Goal: Task Accomplishment & Management: Complete application form

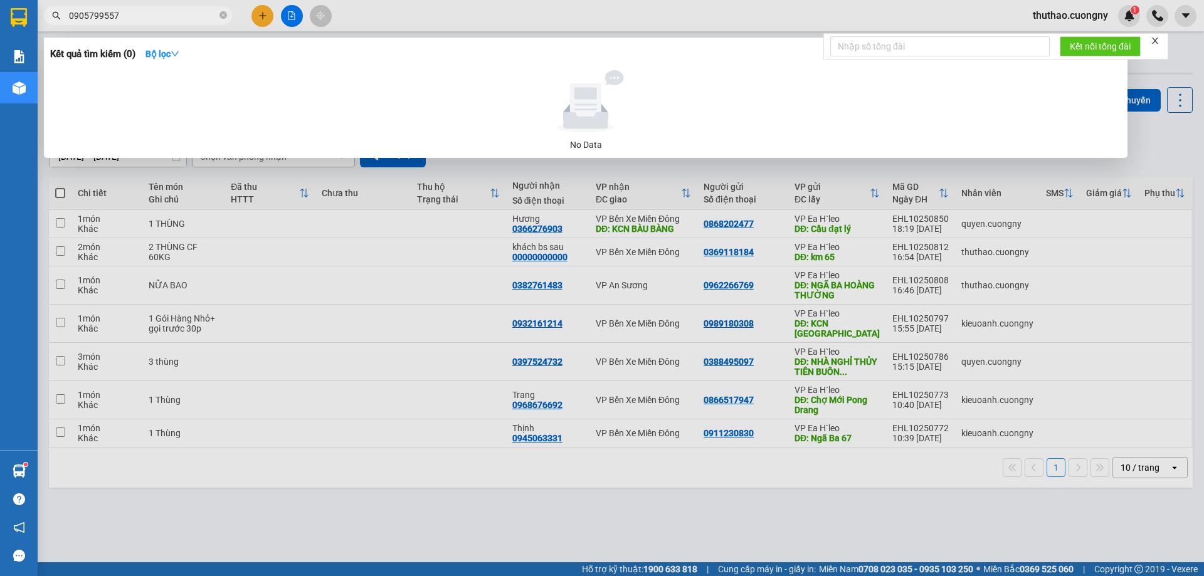
click at [268, 14] on div at bounding box center [602, 288] width 1204 height 576
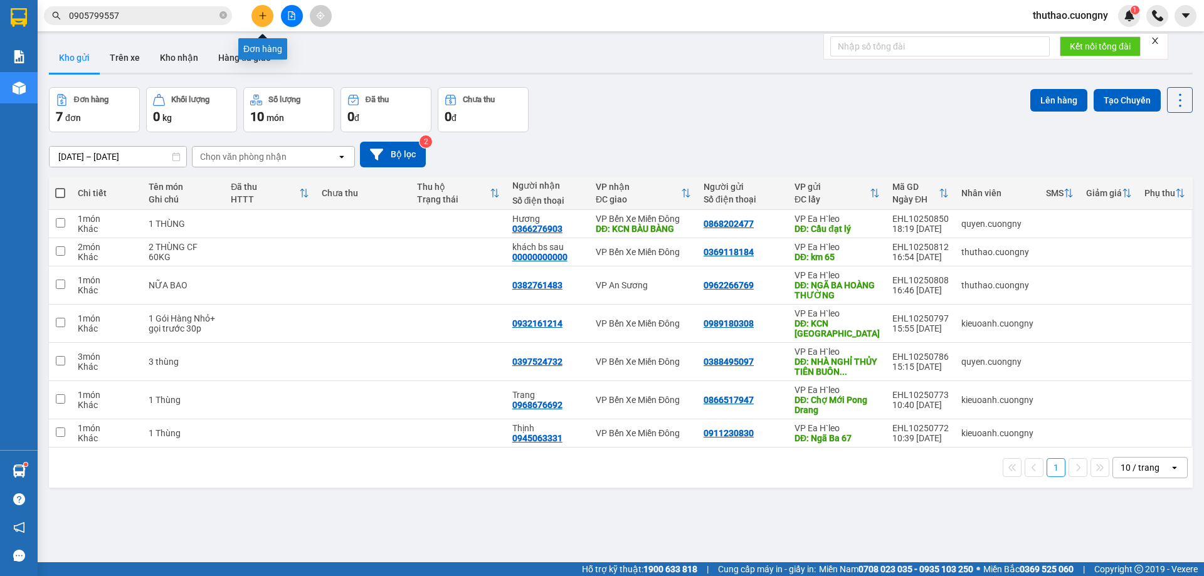
click at [261, 19] on icon "plus" at bounding box center [262, 15] width 9 height 9
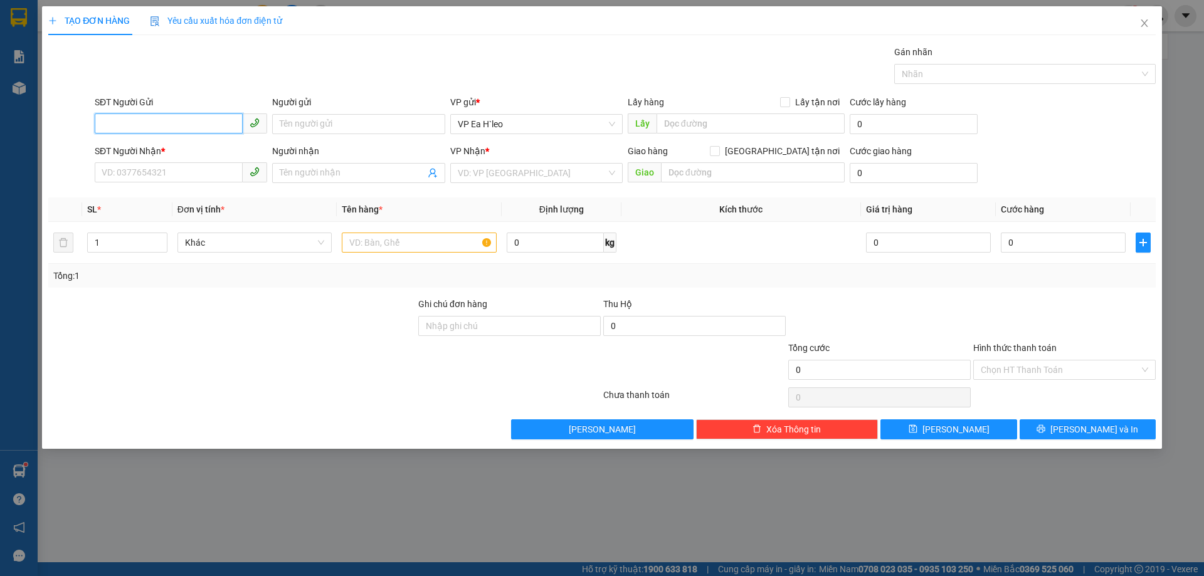
click at [198, 129] on input "SĐT Người Gửi" at bounding box center [169, 123] width 148 height 20
type input "0968855360"
click at [196, 145] on div "0968855360" at bounding box center [180, 149] width 157 height 14
type input "NAM ĐÂN"
type input "0968855360"
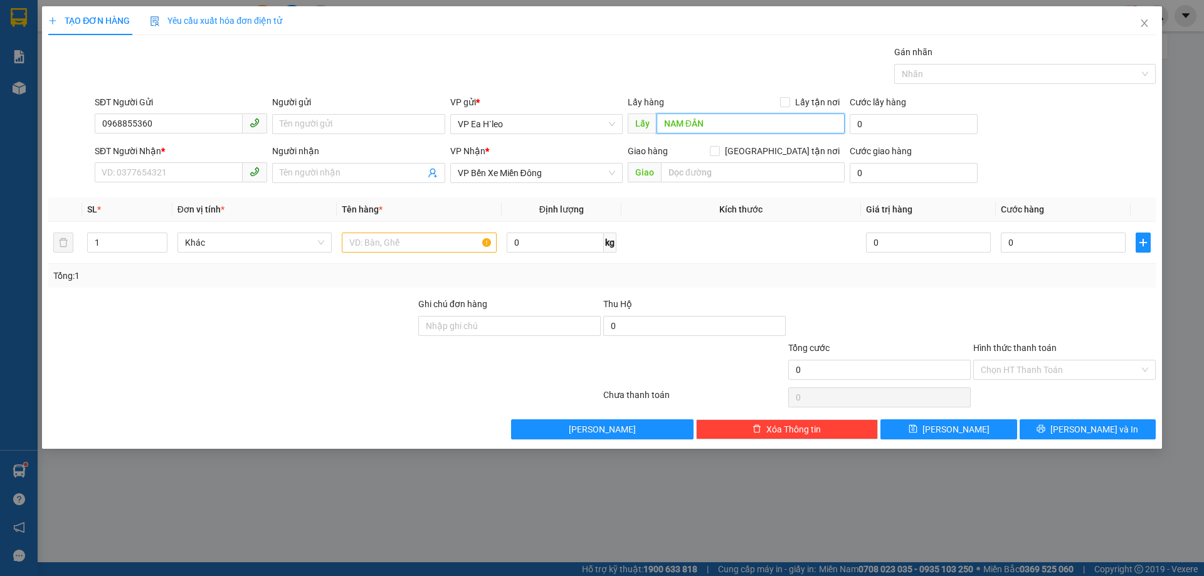
click at [661, 122] on input "NAM ĐÂN" at bounding box center [750, 123] width 188 height 20
click at [664, 120] on input "NAM ĐÂN" at bounding box center [750, 123] width 188 height 20
type input "ngã ba NAM ĐÂN"
click at [760, 133] on input "ngã ba NAM ĐÂN" at bounding box center [750, 123] width 188 height 20
click at [179, 167] on input "SĐT Người Nhận *" at bounding box center [169, 172] width 148 height 20
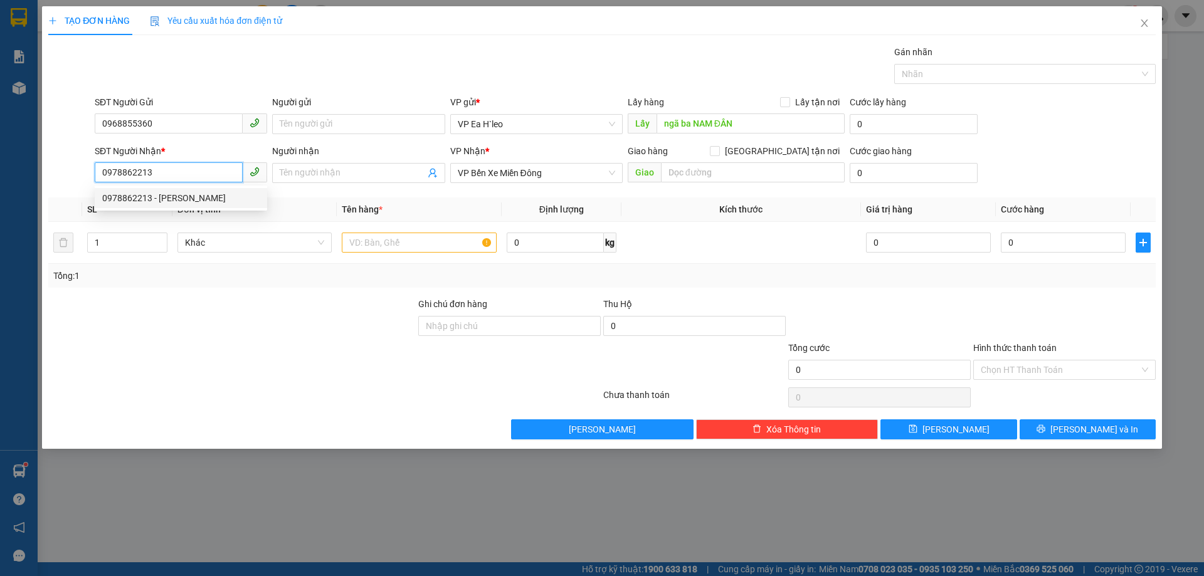
type input "0978862213"
click at [139, 311] on div at bounding box center [232, 319] width 370 height 44
click at [359, 236] on input "text" at bounding box center [419, 243] width 155 height 20
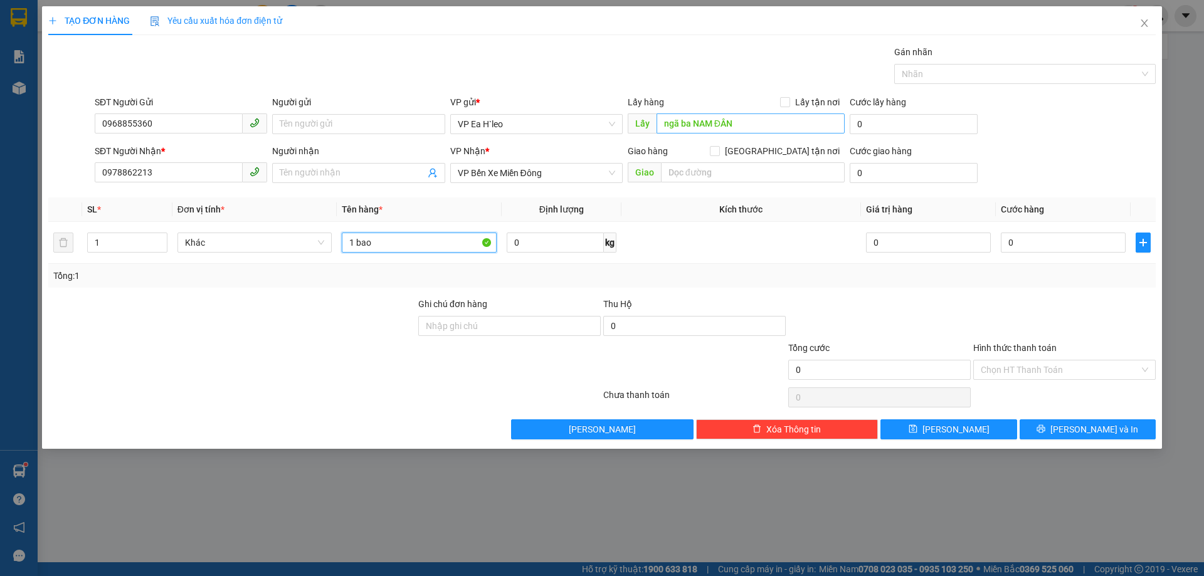
type input "1 bao"
click at [766, 121] on input "ngã ba NAM ĐÂN" at bounding box center [750, 123] width 188 height 20
type input "ngã ba nam đàn"
click at [974, 426] on button "[PERSON_NAME]" at bounding box center [948, 429] width 136 height 20
click at [1141, 17] on span "Close" at bounding box center [1144, 23] width 35 height 35
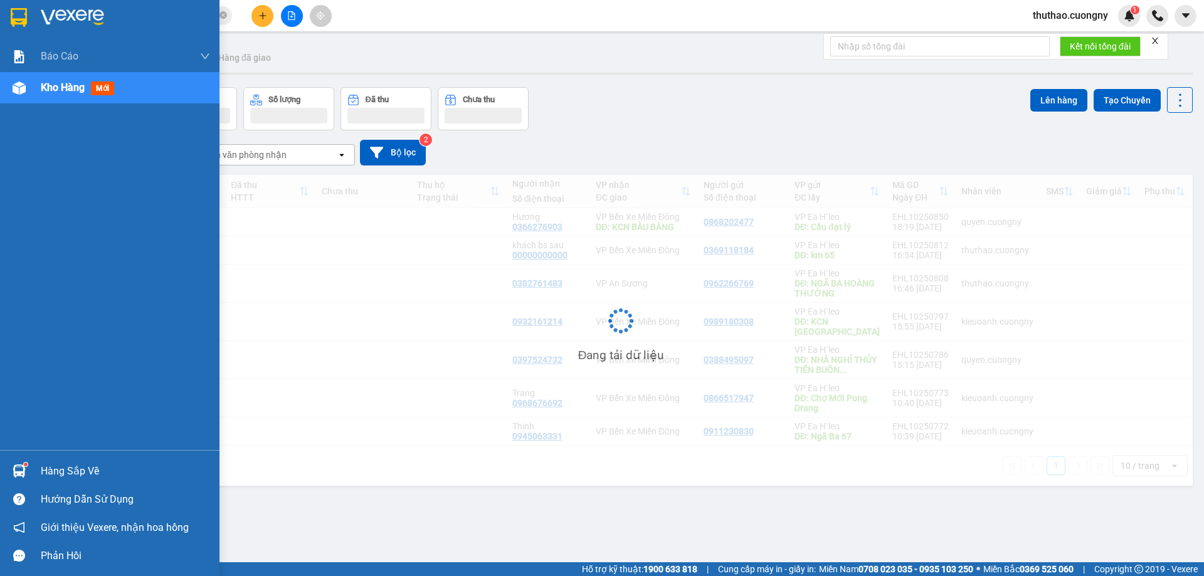
click at [18, 25] on img at bounding box center [19, 17] width 16 height 19
